Goal: Complete application form

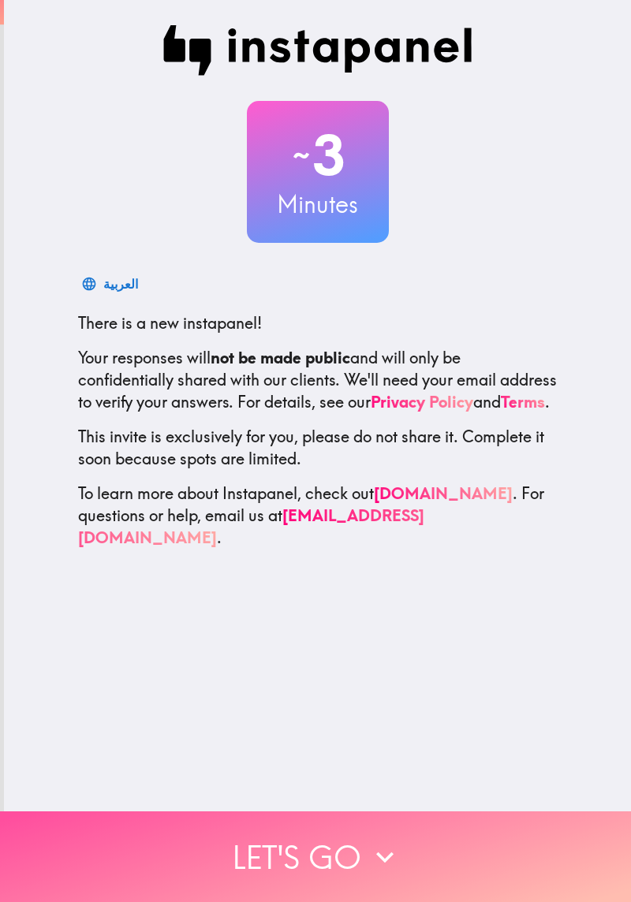
click at [303, 839] on button "Let's go" at bounding box center [315, 856] width 631 height 91
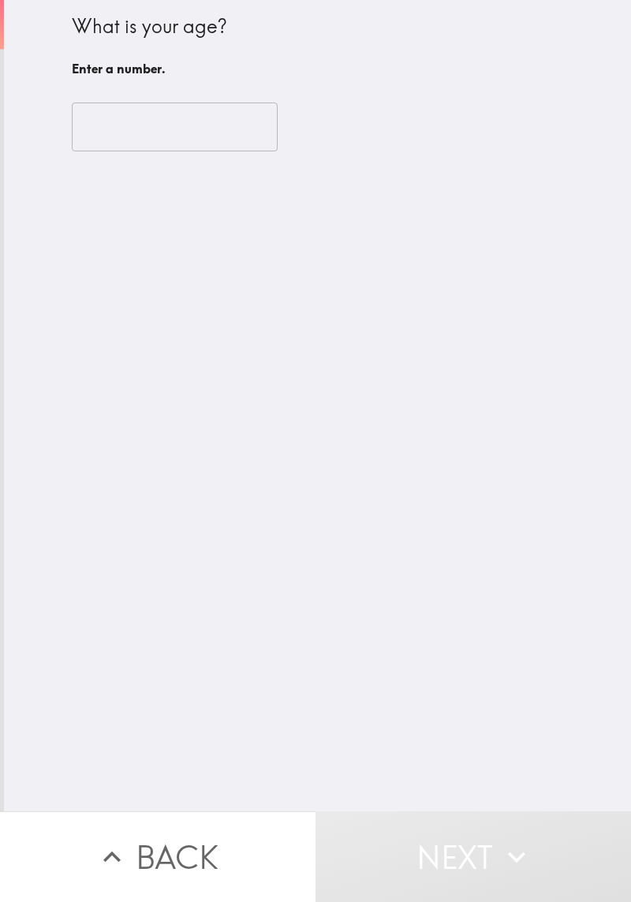
click at [236, 135] on input "number" at bounding box center [175, 126] width 206 height 49
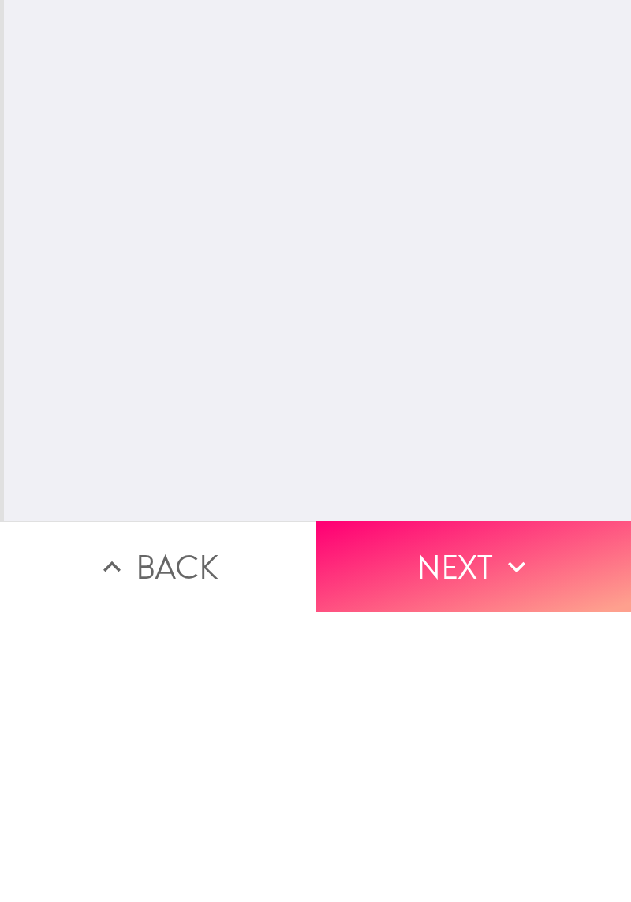
type input "65"
click at [462, 846] on button "Next" at bounding box center [472, 856] width 315 height 91
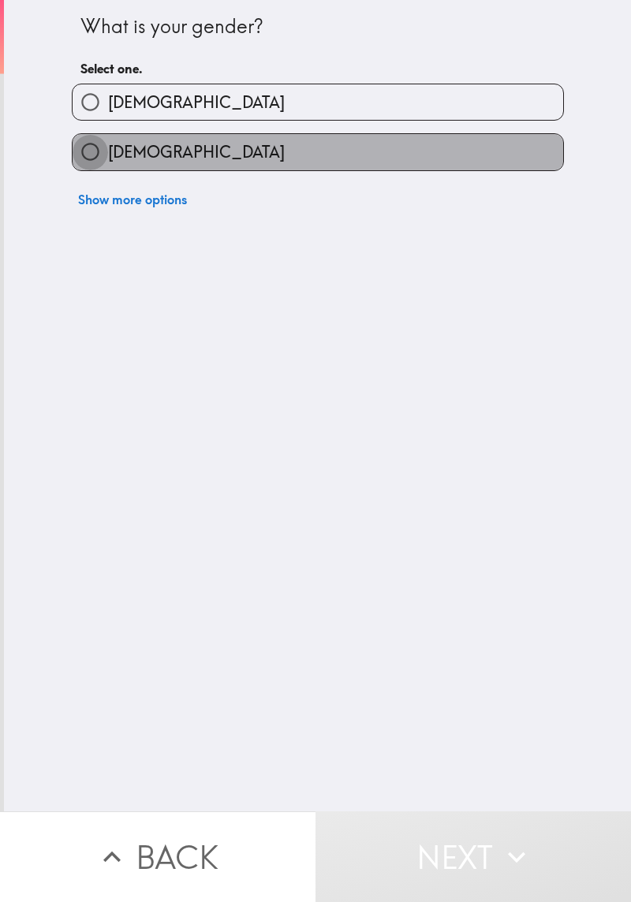
click at [103, 170] on input "[DEMOGRAPHIC_DATA]" at bounding box center [90, 151] width 35 height 35
radio input "true"
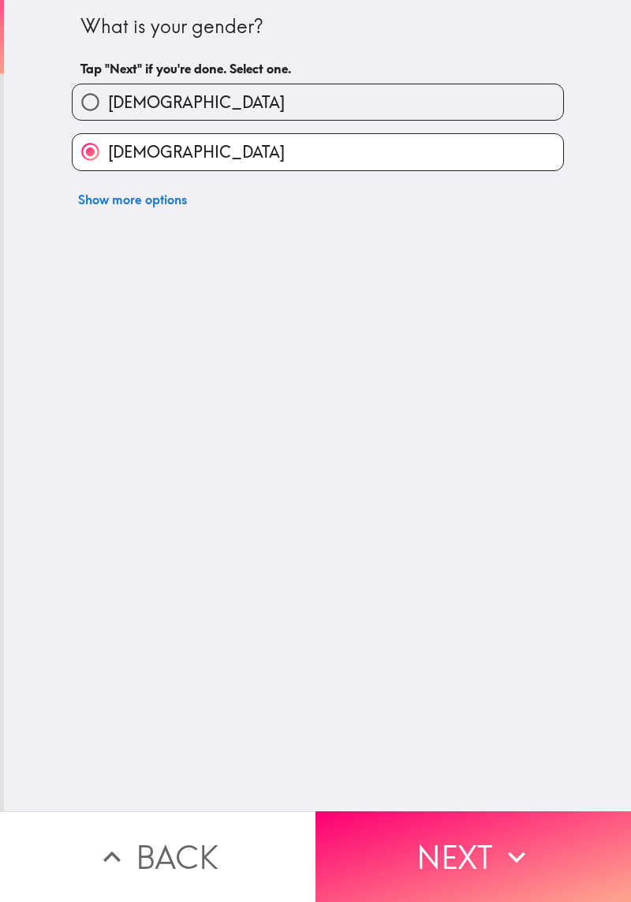
click at [486, 844] on button "Next" at bounding box center [472, 856] width 315 height 91
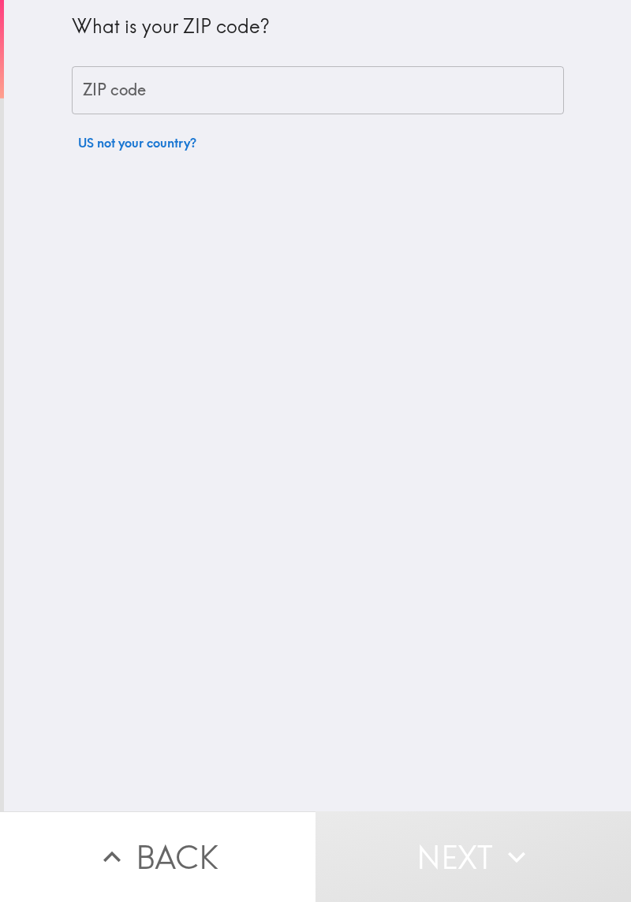
click at [292, 96] on input "ZIP code" at bounding box center [318, 90] width 492 height 49
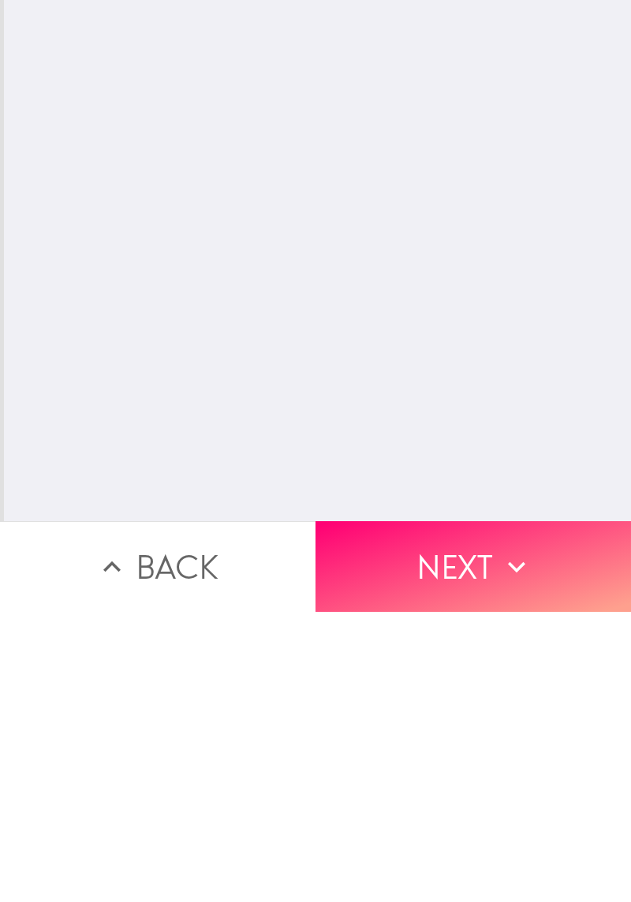
type input "72687"
click at [487, 848] on button "Next" at bounding box center [472, 856] width 315 height 91
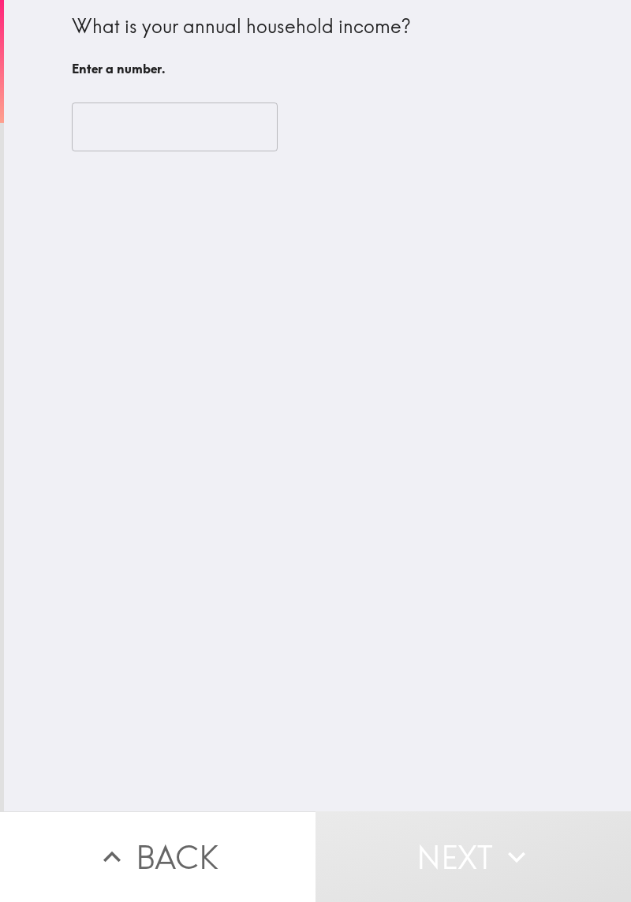
click at [224, 125] on input "number" at bounding box center [175, 126] width 206 height 49
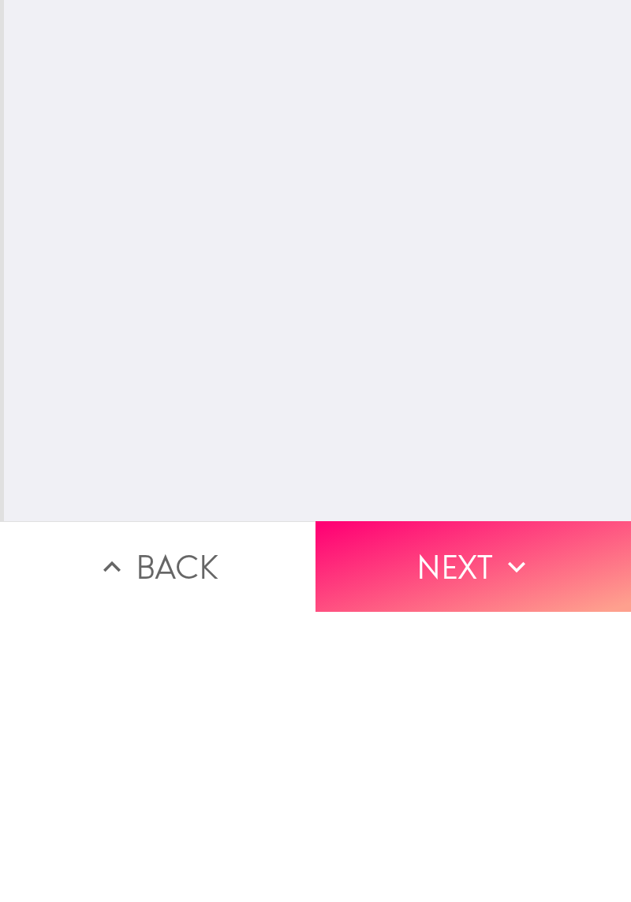
type input "69000"
click at [444, 854] on button "Next" at bounding box center [472, 856] width 315 height 91
